Goal: Transaction & Acquisition: Purchase product/service

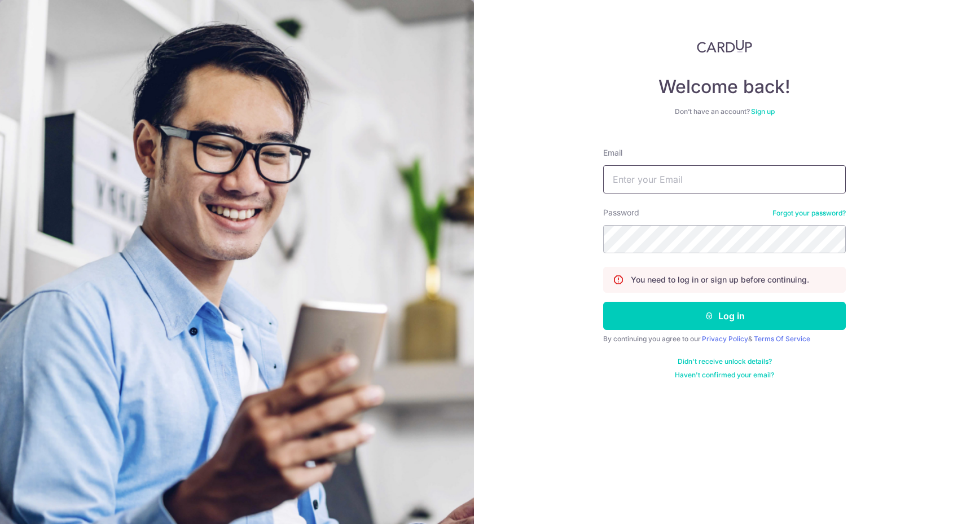
click at [645, 188] on input "Email" at bounding box center [724, 179] width 243 height 28
type input "edisonfoo@gmail.com"
click at [603, 302] on button "Log in" at bounding box center [724, 316] width 243 height 28
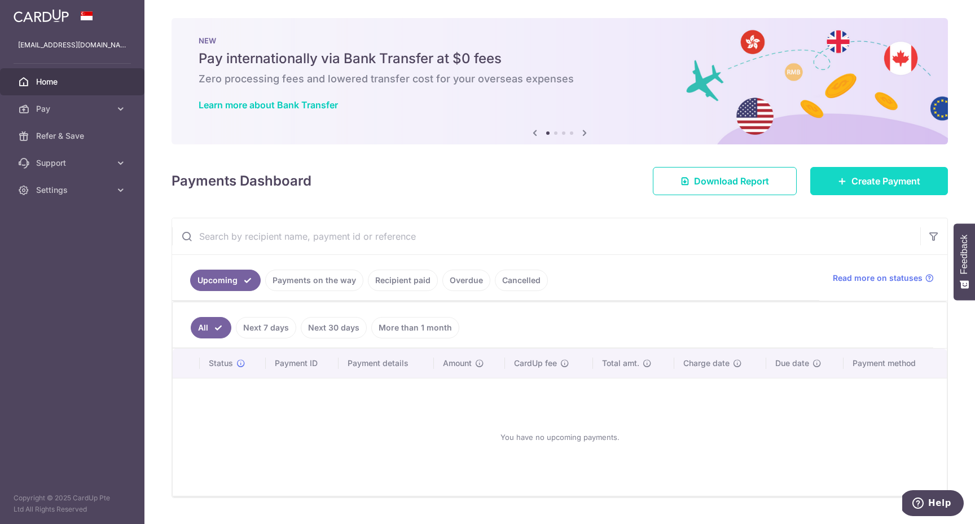
click at [849, 181] on link "Create Payment" at bounding box center [879, 181] width 138 height 28
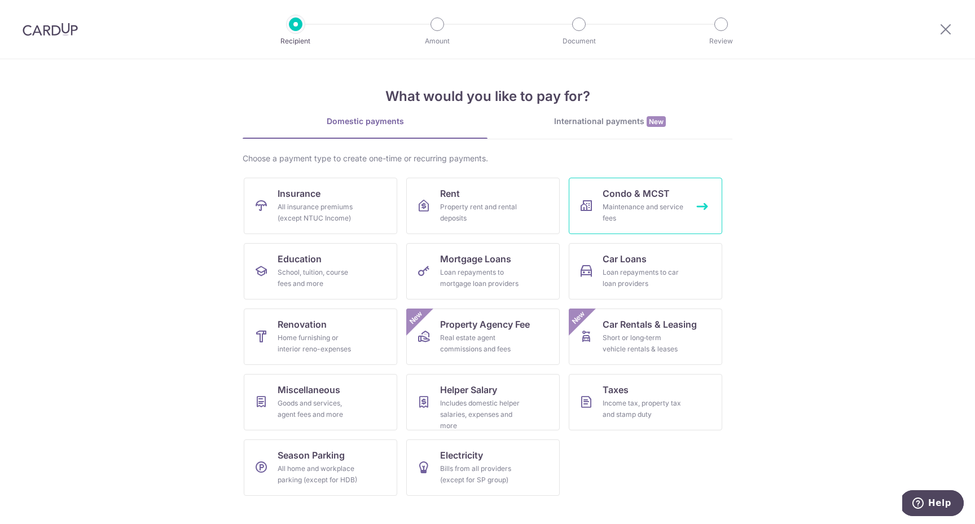
click at [663, 192] on span "Condo & MCST" at bounding box center [636, 194] width 67 height 14
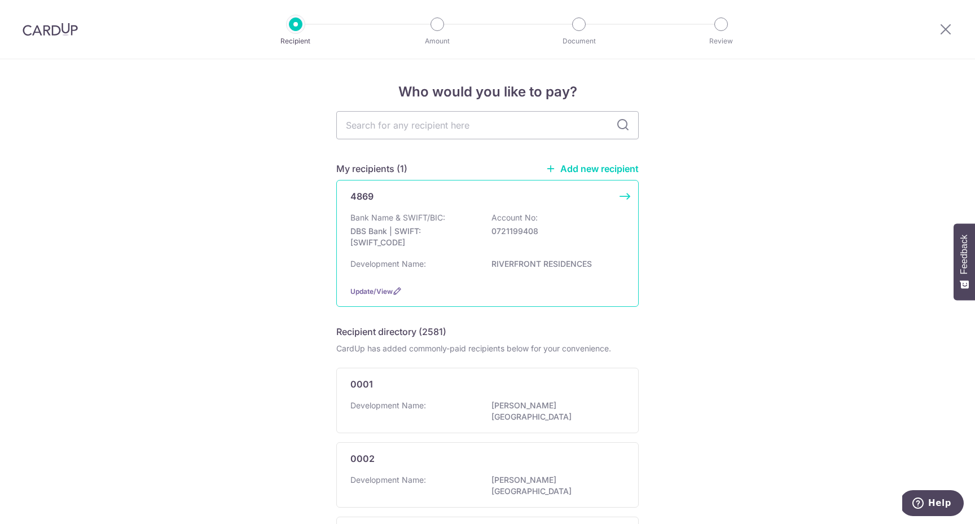
click at [401, 208] on div "4869 Bank Name & SWIFT/BIC: DBS Bank | SWIFT: DBSSSGSGXXX Account No: 072119940…" at bounding box center [487, 243] width 302 height 127
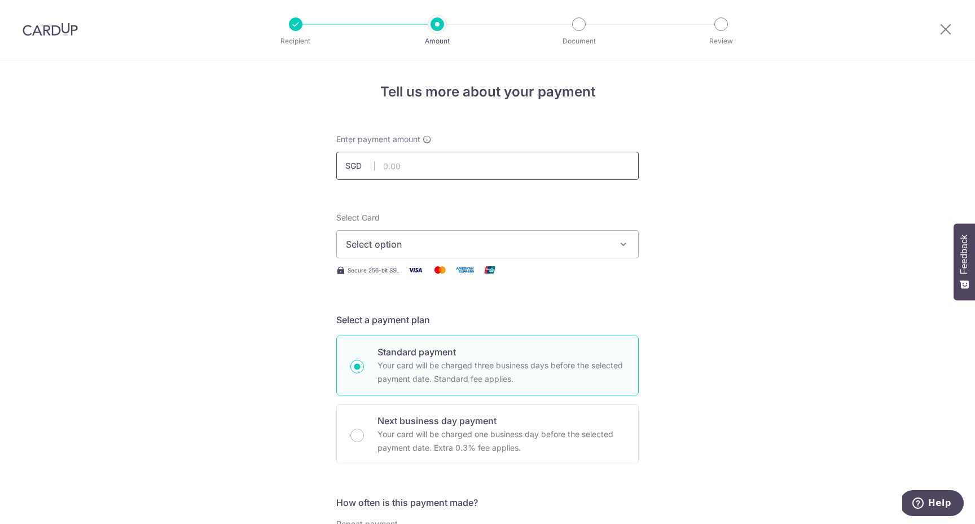
click at [499, 161] on input "text" at bounding box center [487, 166] width 302 height 28
type input "652.37"
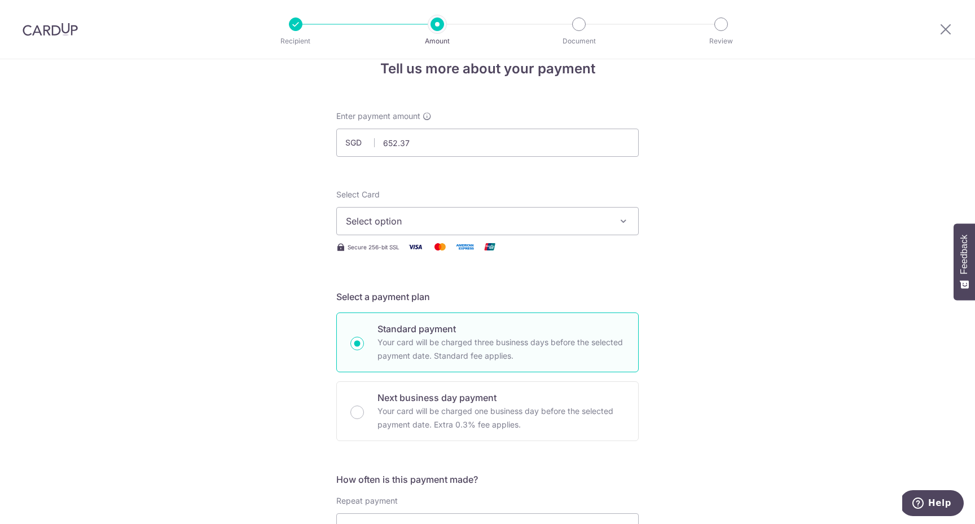
click at [616, 230] on button "Select option" at bounding box center [487, 221] width 302 height 28
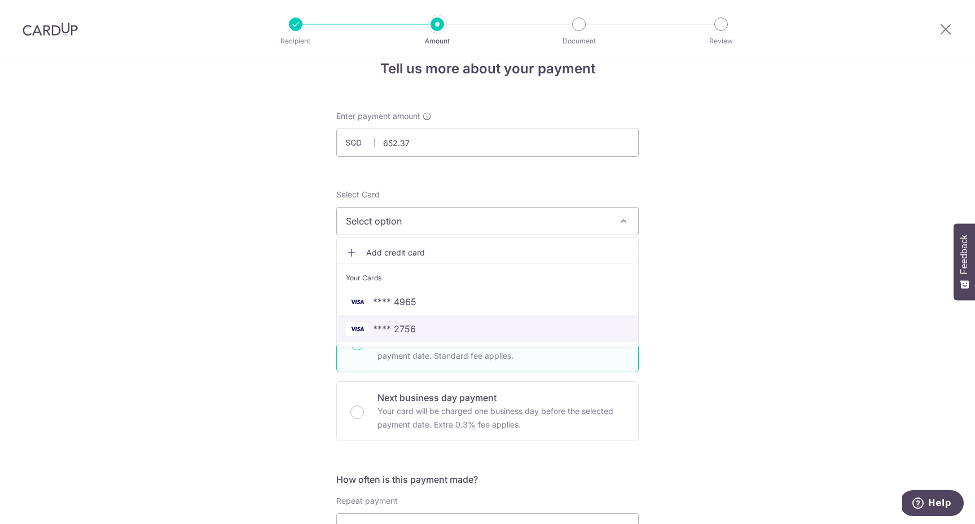
click at [549, 333] on span "**** 2756" at bounding box center [487, 329] width 283 height 14
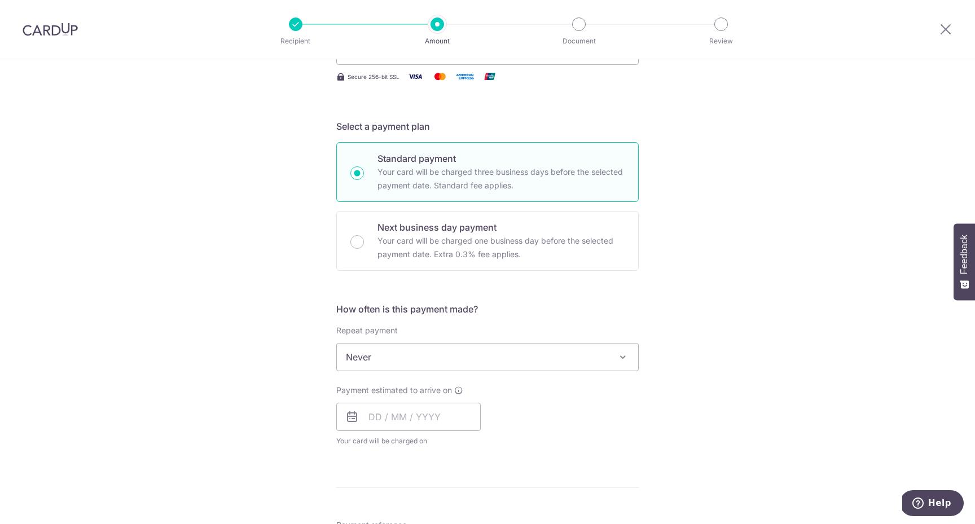
scroll to position [212, 0]
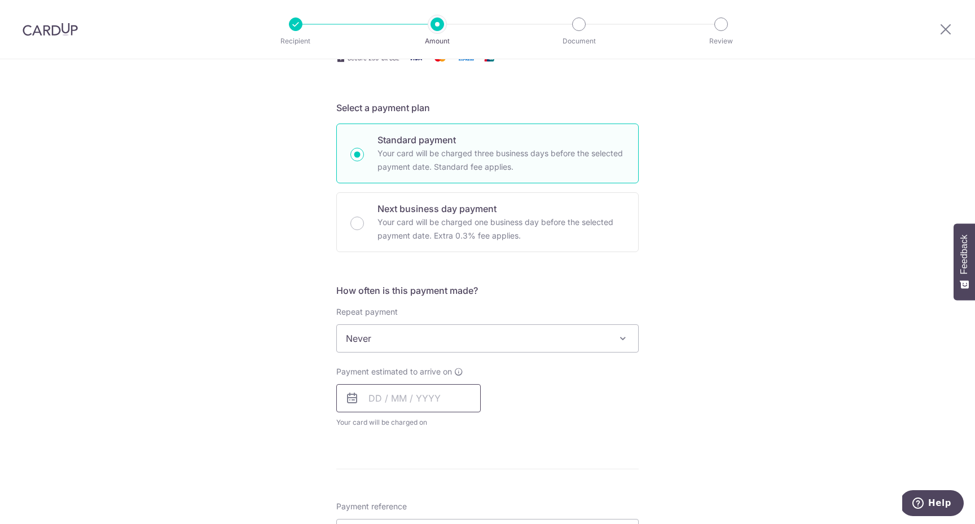
click at [385, 393] on input "text" at bounding box center [408, 398] width 144 height 28
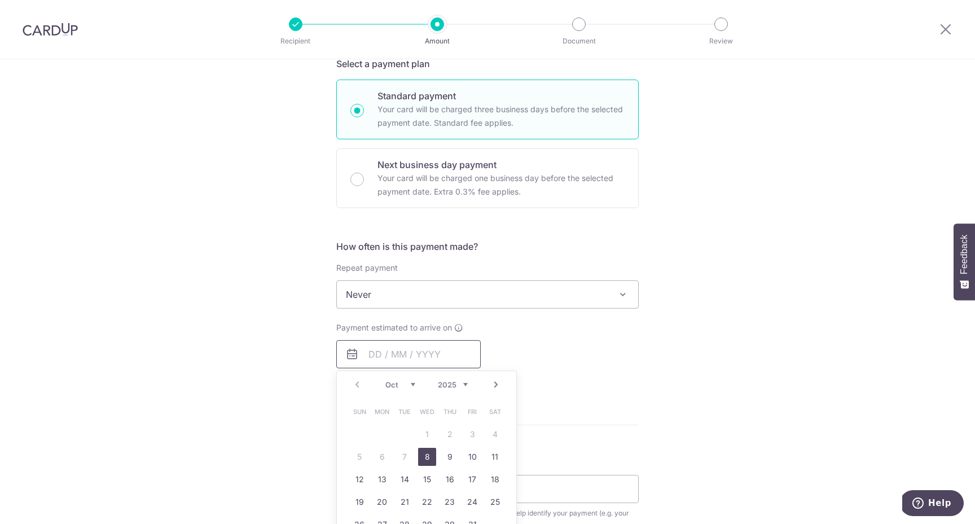
scroll to position [261, 0]
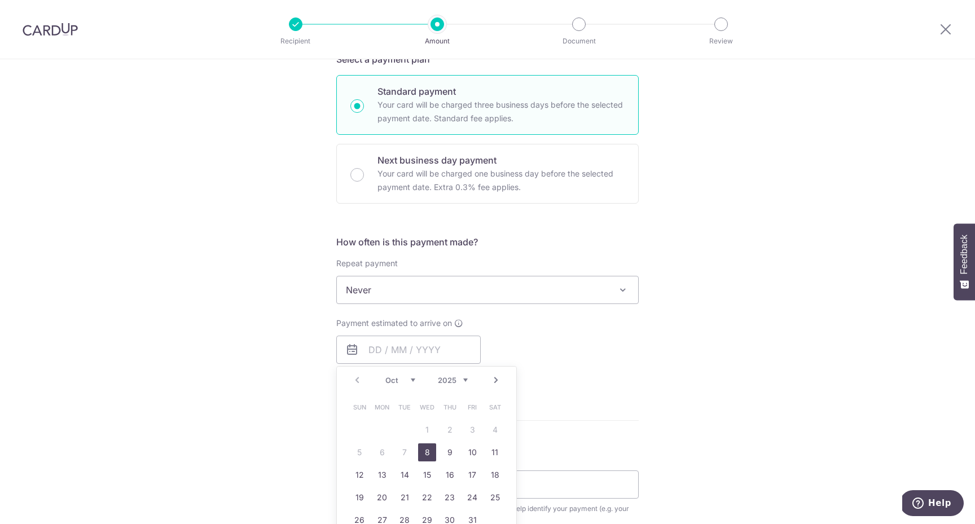
click at [610, 410] on form "Enter payment amount SGD 652.37 652.37 Select Card **** 2756 Add credit card Yo…" at bounding box center [487, 319] width 302 height 893
click at [403, 345] on input "text" at bounding box center [408, 350] width 144 height 28
click at [428, 448] on link "8" at bounding box center [427, 452] width 18 height 18
type input "[DATE]"
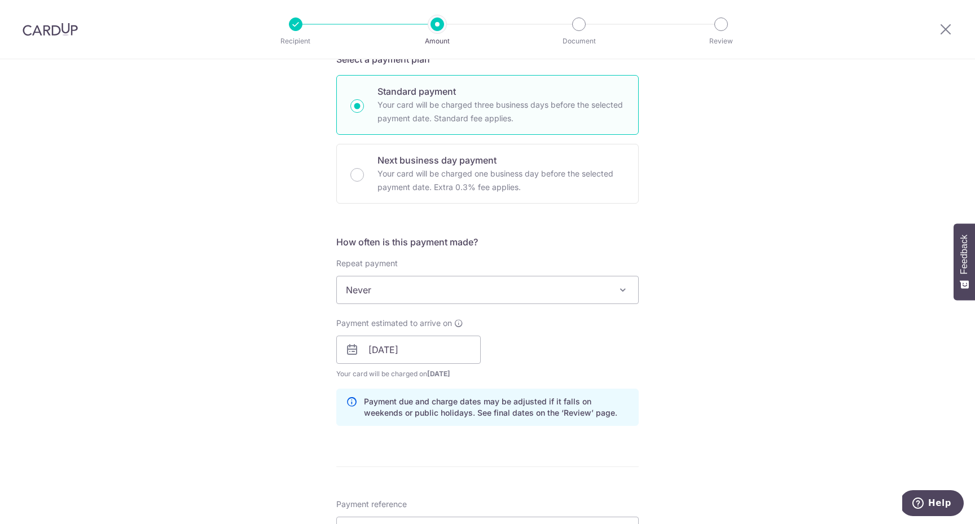
click at [606, 315] on div "How often is this payment made? Repeat payment Never Every week Every month Eve…" at bounding box center [487, 335] width 302 height 200
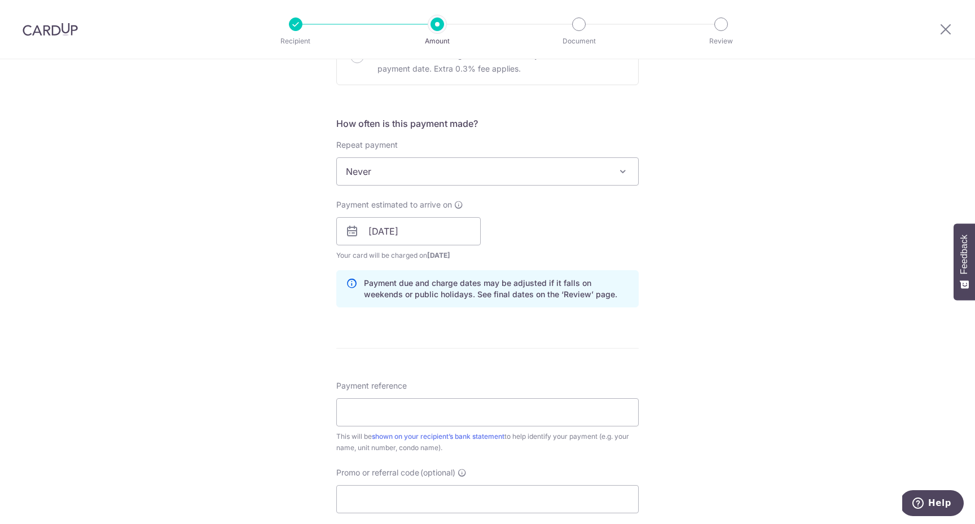
scroll to position [383, 0]
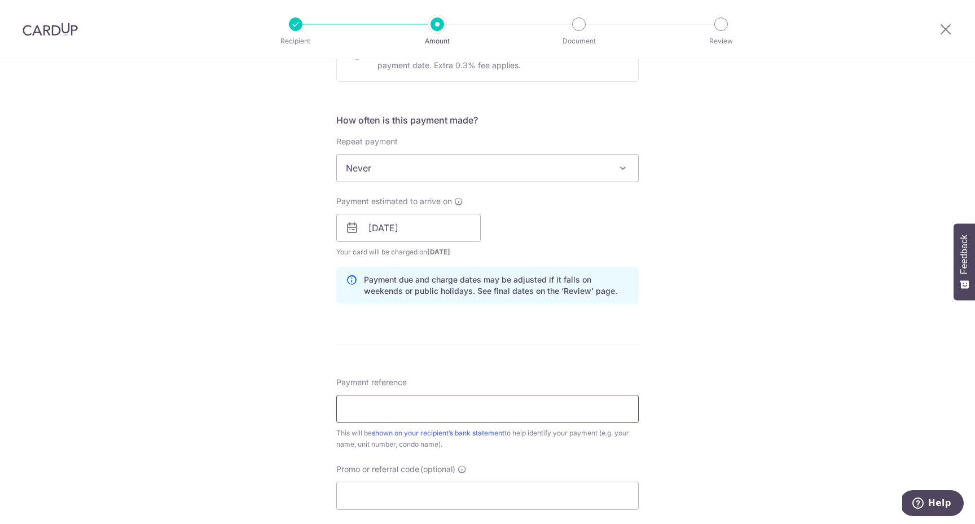
click at [376, 407] on input "Payment reference" at bounding box center [487, 409] width 302 height 28
type input "l"
click at [386, 412] on input "Blk 41 0212" at bounding box center [487, 409] width 302 height 28
click at [374, 411] on input "Blk 41 02-12" at bounding box center [487, 409] width 302 height 28
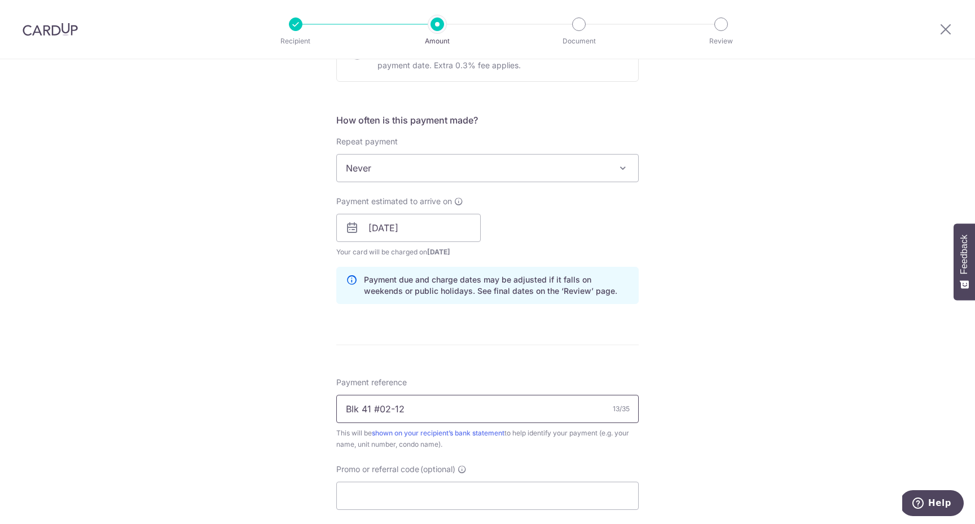
drag, startPoint x: 361, startPoint y: 410, endPoint x: 319, endPoint y: 410, distance: 41.2
click at [319, 410] on div "Tell us more about your payment Enter payment amount SGD 652.37 652.37 Select C…" at bounding box center [487, 210] width 975 height 1067
type input "41 #02-12"
click at [393, 488] on input "Promo or referral code (optional)" at bounding box center [487, 496] width 302 height 28
type input "OFF225"
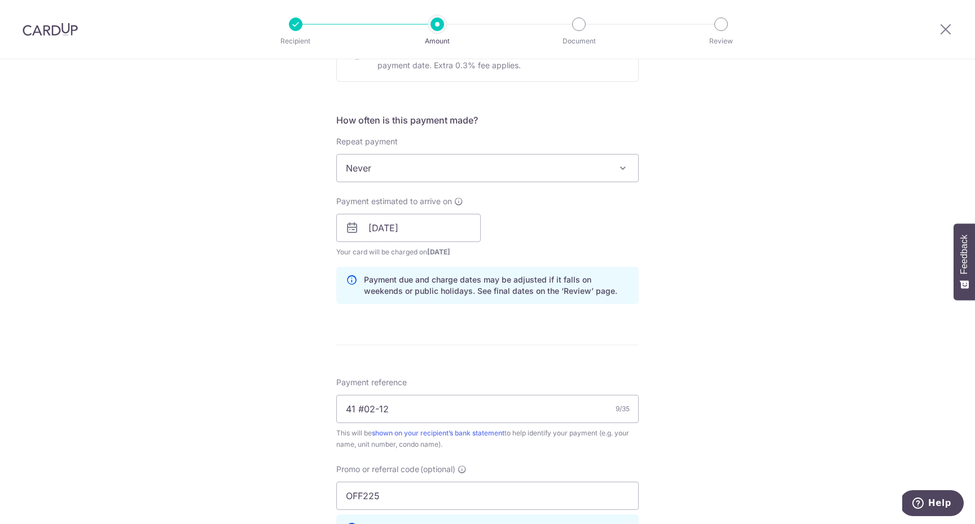
click at [677, 377] on div "Tell us more about your payment Enter payment amount SGD 652.37 652.37 Select C…" at bounding box center [487, 236] width 975 height 1118
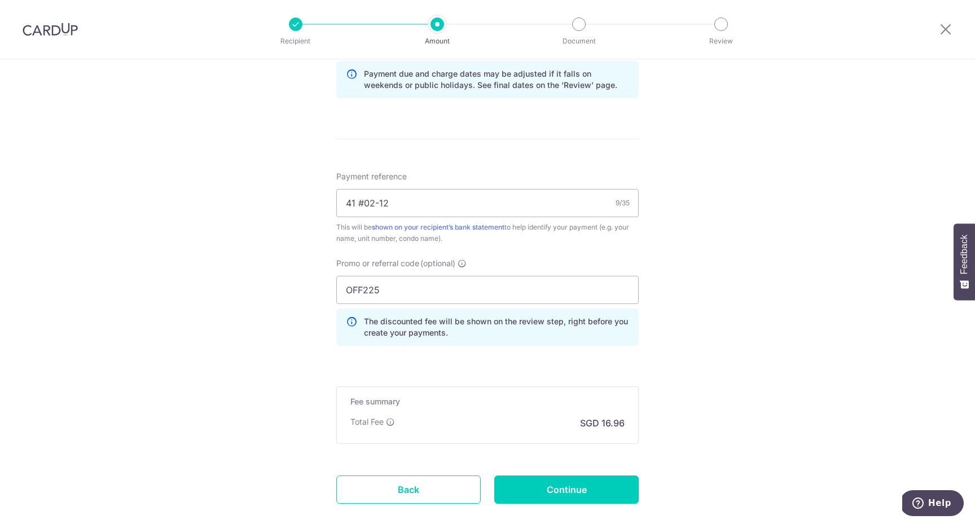
scroll to position [595, 0]
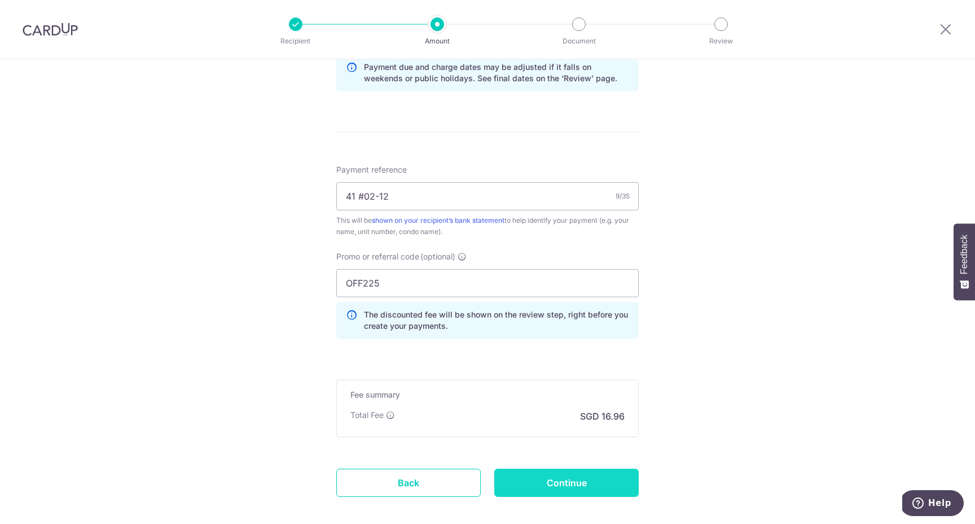
click at [581, 480] on input "Continue" at bounding box center [566, 483] width 144 height 28
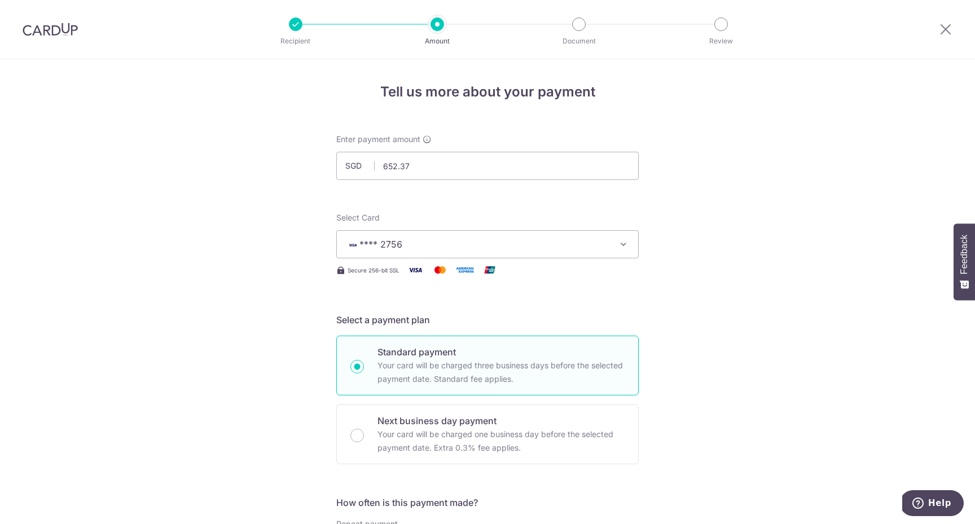
scroll to position [669, 0]
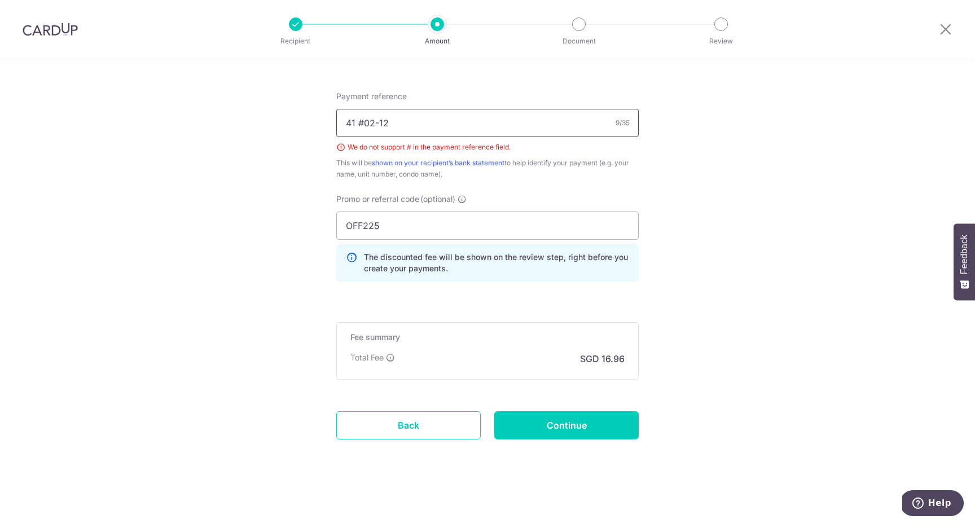
click at [364, 122] on input "41 #02-12" at bounding box center [487, 123] width 302 height 28
type input "41 02-12"
click at [573, 425] on input "Continue" at bounding box center [566, 425] width 144 height 28
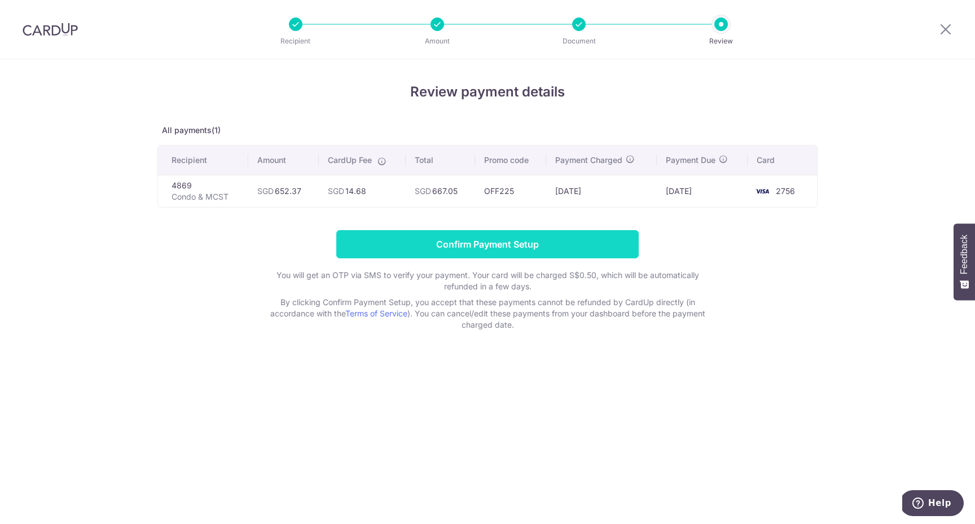
click at [534, 248] on input "Confirm Payment Setup" at bounding box center [487, 244] width 302 height 28
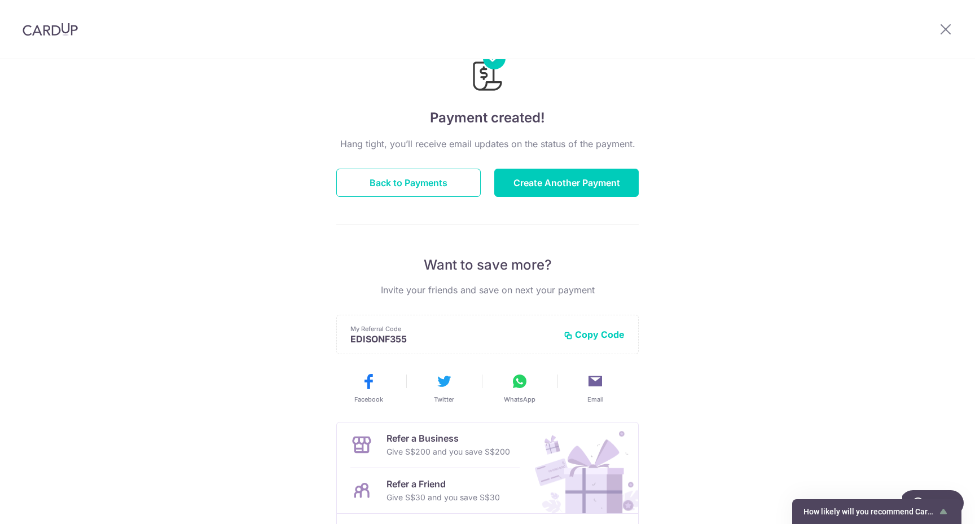
scroll to position [5, 0]
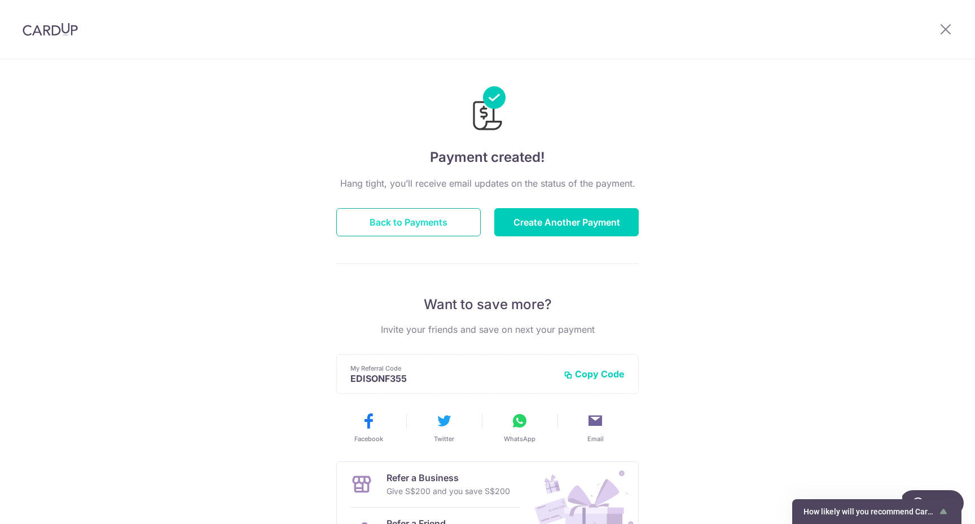
click at [408, 231] on button "Back to Payments" at bounding box center [408, 222] width 144 height 28
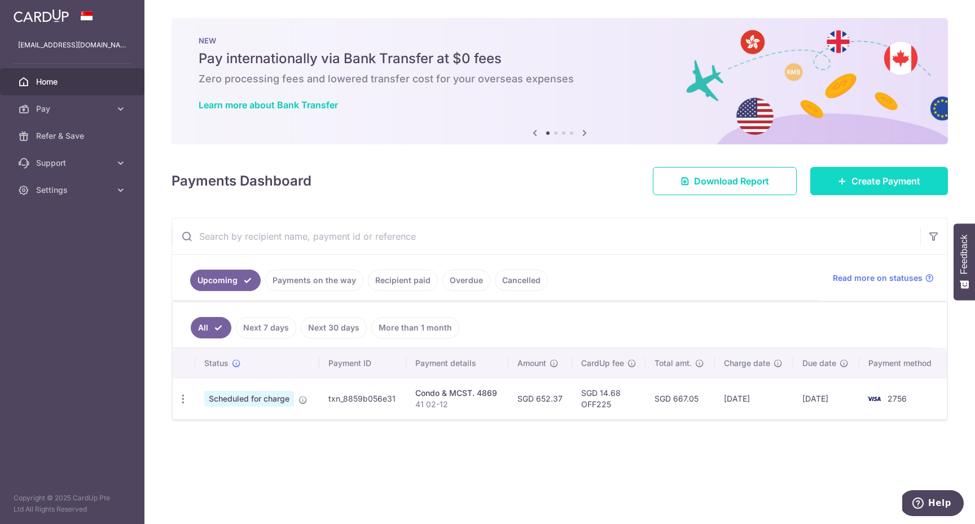
click at [866, 184] on span "Create Payment" at bounding box center [885, 181] width 69 height 14
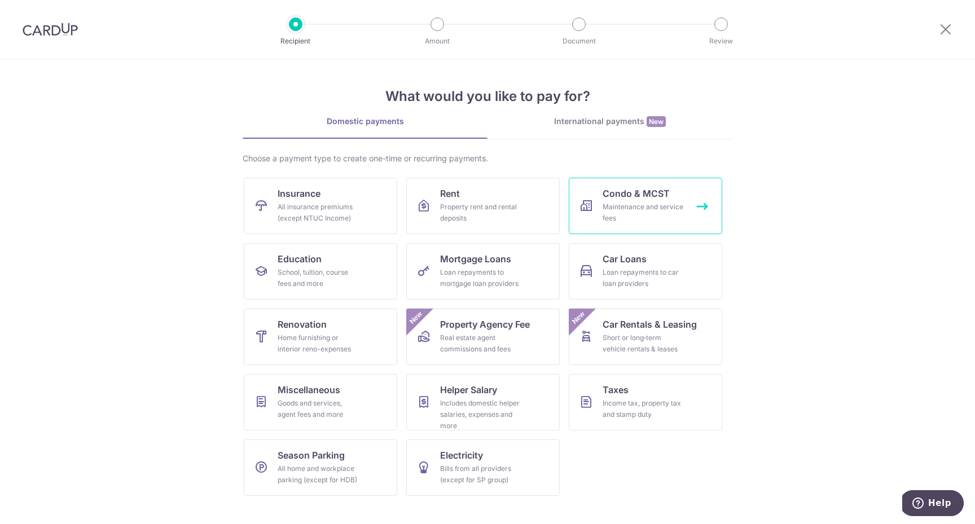
click at [662, 213] on div "Maintenance and service fees" at bounding box center [643, 212] width 81 height 23
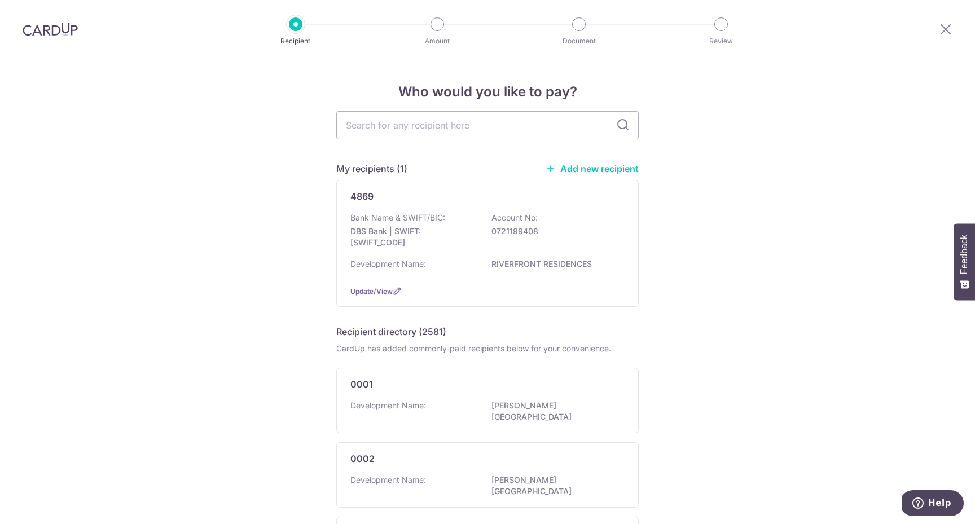
click at [948, 34] on icon at bounding box center [946, 29] width 14 height 14
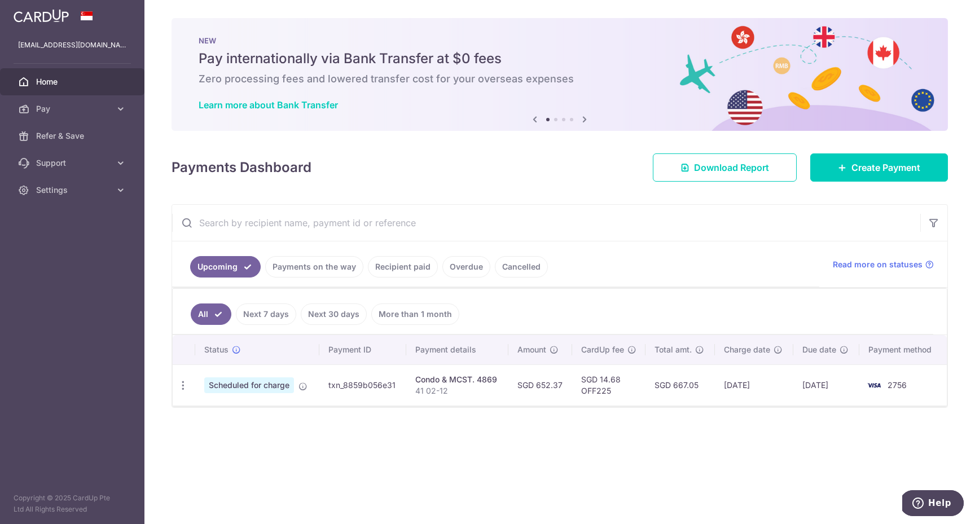
click at [421, 270] on link "Recipient paid" at bounding box center [403, 266] width 70 height 21
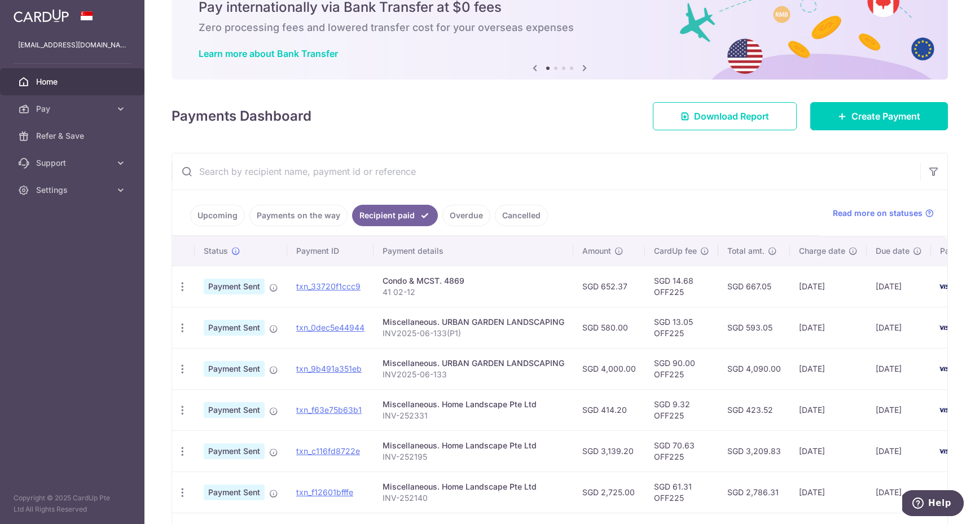
scroll to position [60, 0]
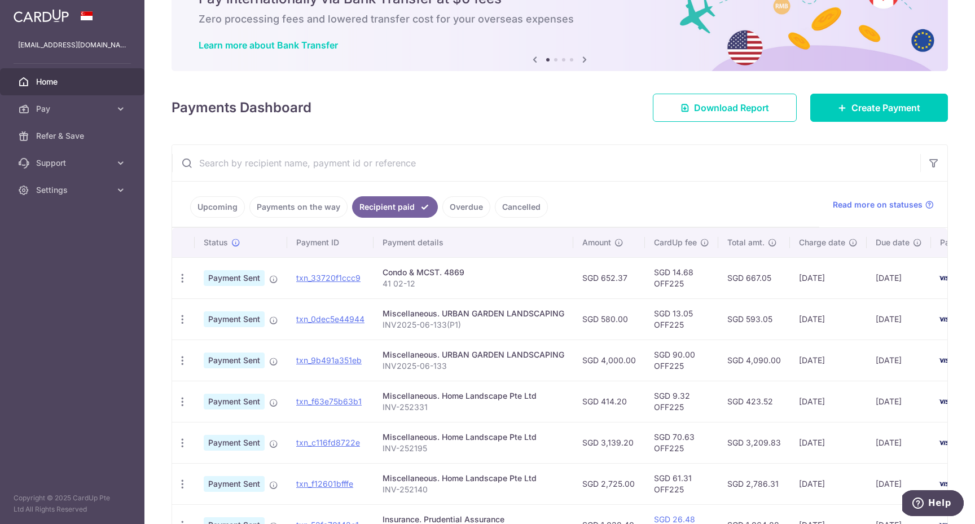
drag, startPoint x: 623, startPoint y: 353, endPoint x: 609, endPoint y: 345, distance: 16.7
click at [609, 345] on td "SGD 4,000.00" at bounding box center [609, 360] width 72 height 41
drag, startPoint x: 707, startPoint y: 329, endPoint x: 718, endPoint y: 336, distance: 13.2
click at [718, 336] on tr "PDF Receipt Payment Sent txn_0dec5e44944 Miscellaneous. URBAN GARDEN LANDSCAPIN…" at bounding box center [594, 318] width 845 height 41
